Goal: Use online tool/utility

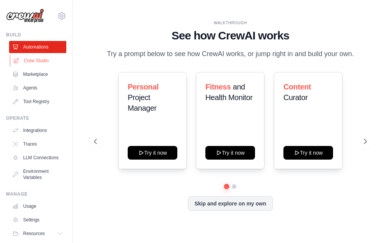
click at [55, 61] on link "Crew Studio" at bounding box center [38, 61] width 57 height 12
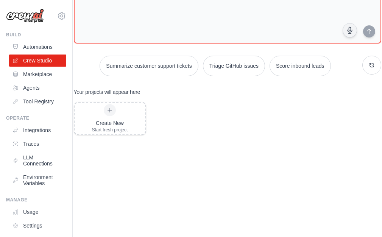
scroll to position [71, 0]
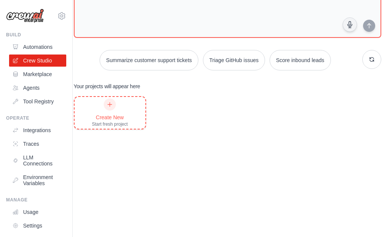
click at [107, 104] on div at bounding box center [110, 105] width 12 height 12
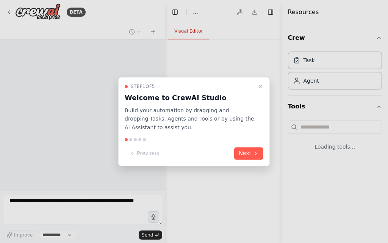
select select "****"
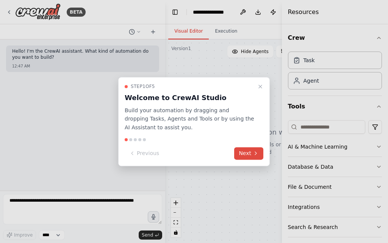
click at [246, 159] on button "Next" at bounding box center [248, 153] width 29 height 13
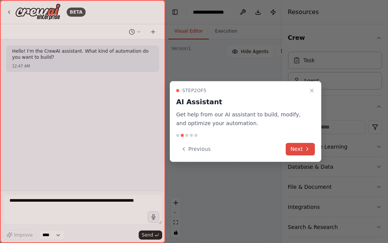
click at [308, 144] on button "Next" at bounding box center [300, 149] width 29 height 13
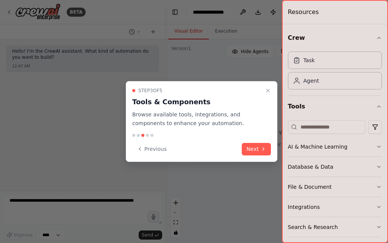
click at [308, 144] on div at bounding box center [335, 121] width 106 height 243
click at [261, 154] on button "Next" at bounding box center [256, 149] width 29 height 13
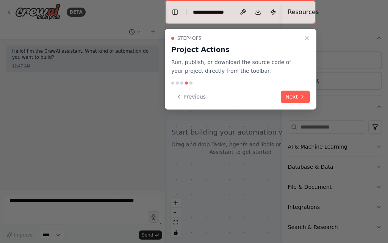
drag, startPoint x: 261, startPoint y: 154, endPoint x: 254, endPoint y: 150, distance: 7.7
click at [259, 154] on div at bounding box center [194, 121] width 388 height 243
click at [304, 95] on icon at bounding box center [302, 97] width 6 height 6
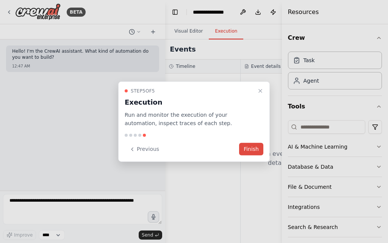
click at [256, 151] on button "Finish" at bounding box center [251, 149] width 24 height 13
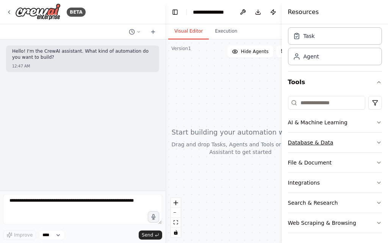
scroll to position [27, 0]
